Goal: Check status

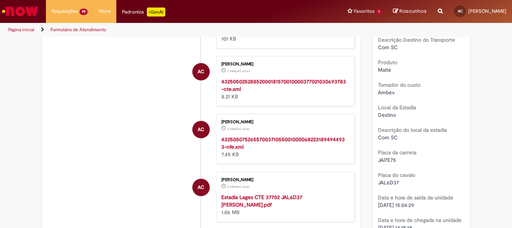
scroll to position [865, 0]
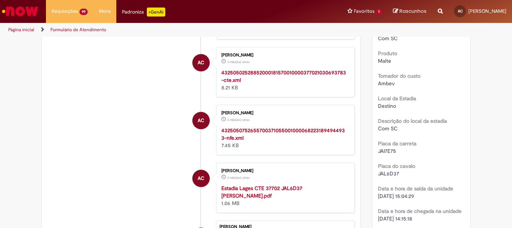
click at [234, 199] on strong "Estadia Lages CTE 37702 JAL6D37 Marilza de Oliveira.pdf" at bounding box center [261, 192] width 81 height 14
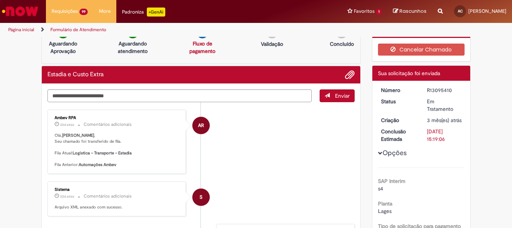
scroll to position [0, 0]
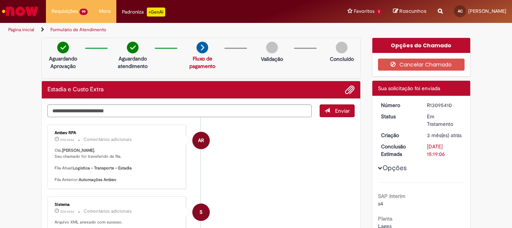
drag, startPoint x: 424, startPoint y: 105, endPoint x: 452, endPoint y: 105, distance: 28.2
click at [452, 105] on dd "R13095410" at bounding box center [444, 106] width 46 height 8
copy div "R13095410"
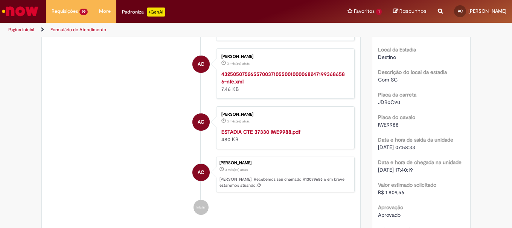
scroll to position [940, 0]
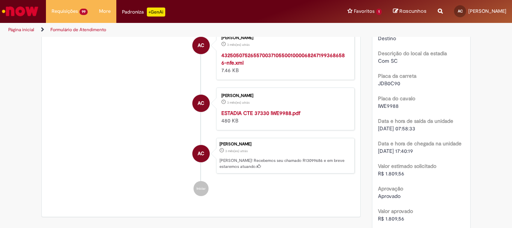
click at [260, 117] on strong "ESTADIA CTE 37330 IWE9988.pdf" at bounding box center [260, 113] width 79 height 7
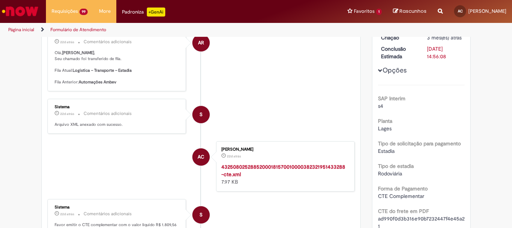
scroll to position [0, 0]
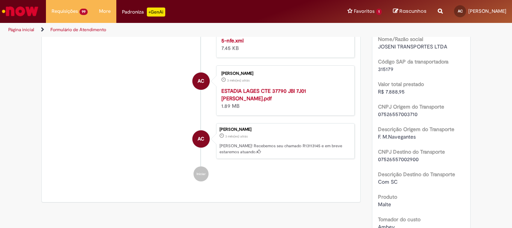
scroll to position [758, 0]
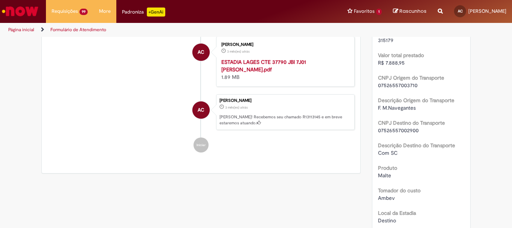
click at [238, 60] on strong "ESTADIA LAGES CTE 37790 JBI 7J01 [PERSON_NAME].pdf" at bounding box center [263, 66] width 85 height 14
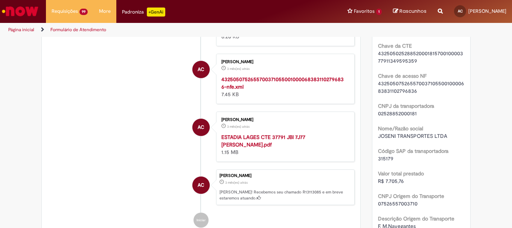
scroll to position [683, 0]
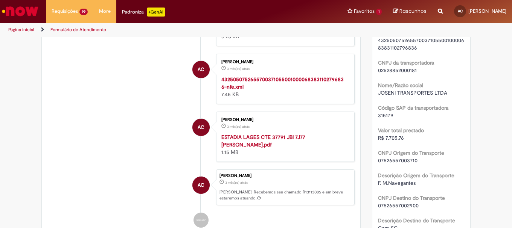
click at [232, 138] on strong "ESTADIA LAGES CTE 37791 JBI 7J77 JAIR FONTANA.pdf" at bounding box center [263, 141] width 84 height 14
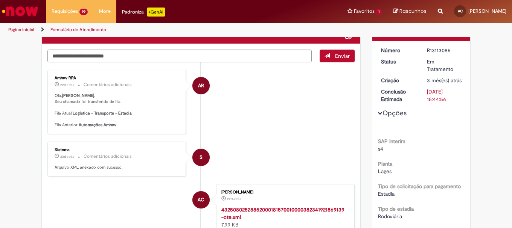
scroll to position [0, 0]
